Goal: Navigation & Orientation: Go to known website

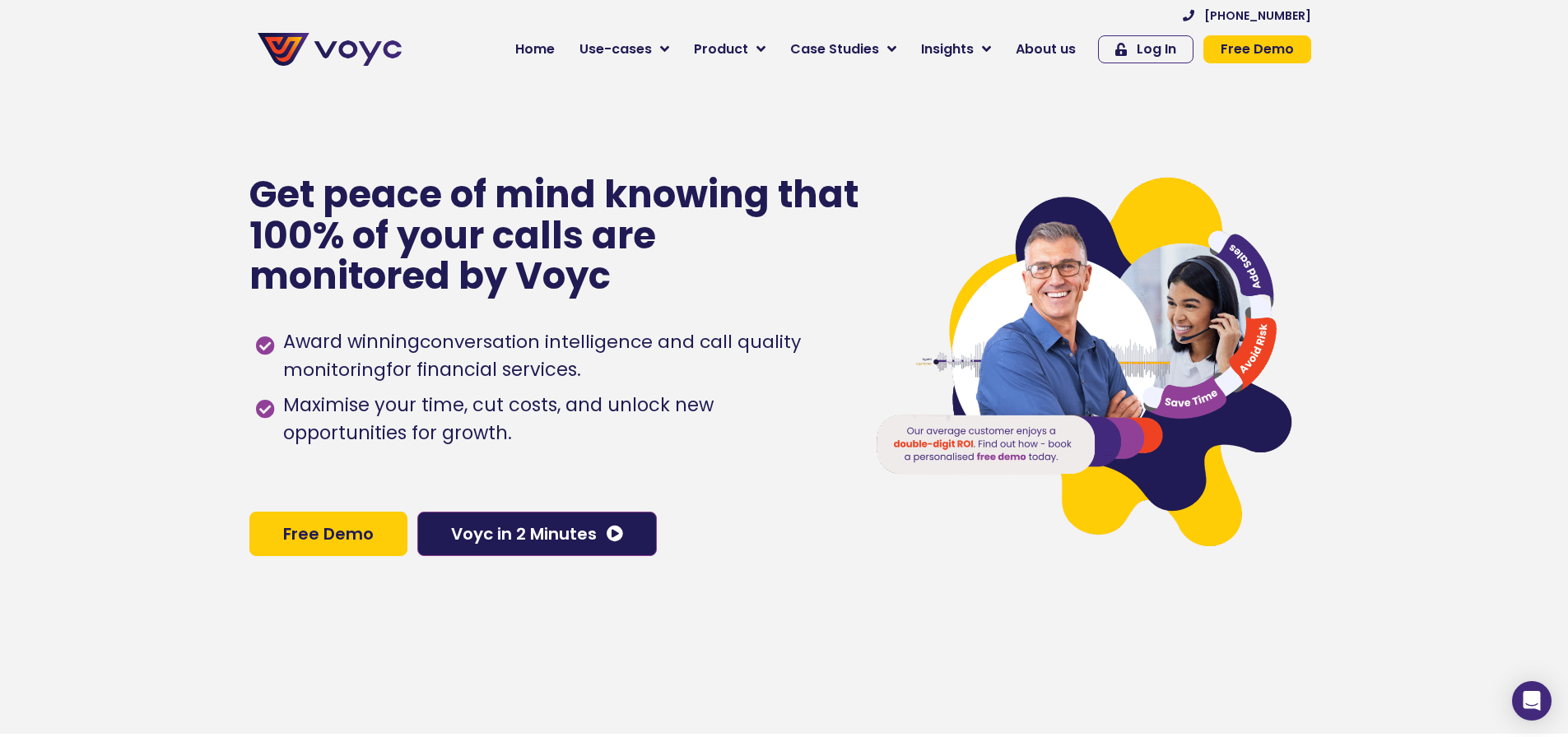
click at [188, 139] on section "Get peace of mind knowing that 100% of your calls are monitored by Voyc Award w…" at bounding box center [784, 365] width 1568 height 737
click at [346, 63] on img at bounding box center [330, 49] width 144 height 33
click at [323, 48] on img at bounding box center [330, 49] width 144 height 33
